Goal: Task Accomplishment & Management: Manage account settings

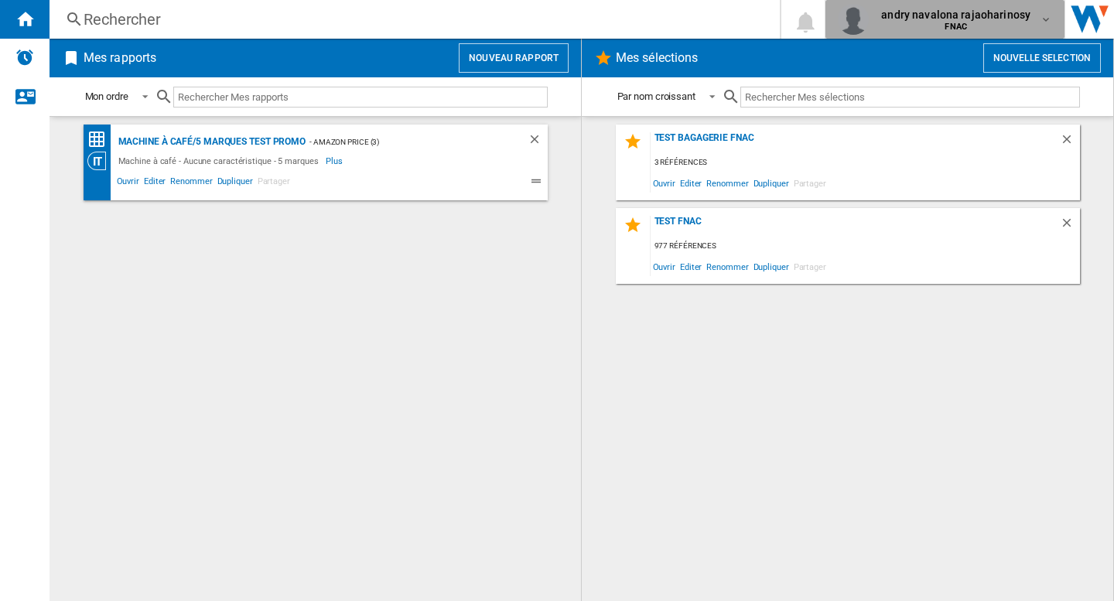
click at [960, 22] on b "FNAC" at bounding box center [955, 27] width 22 height 10
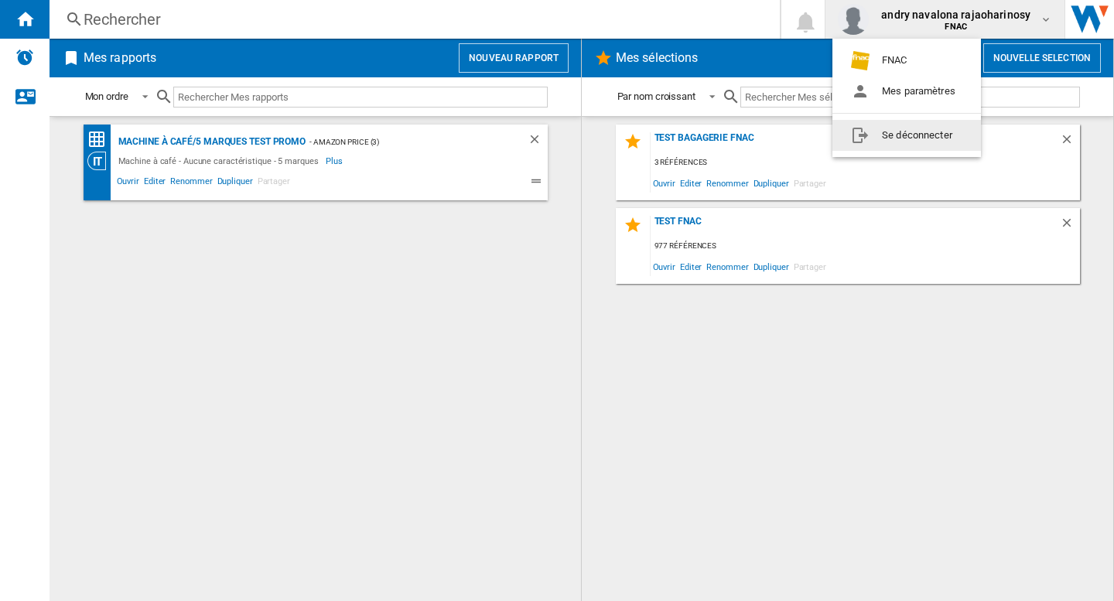
click at [911, 135] on button "Se déconnecter" at bounding box center [906, 135] width 148 height 31
